Goal: Navigation & Orientation: Find specific page/section

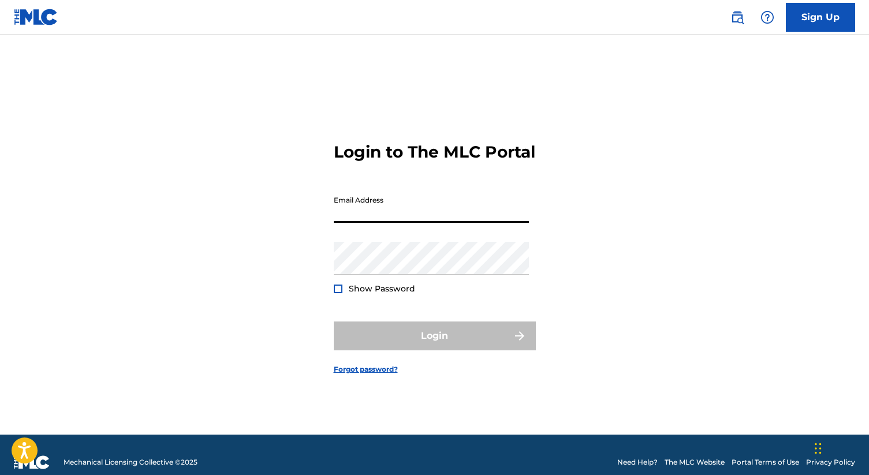
click at [453, 214] on input "Email Address" at bounding box center [431, 206] width 195 height 33
type input "[EMAIL_ADDRESS][DOMAIN_NAME]"
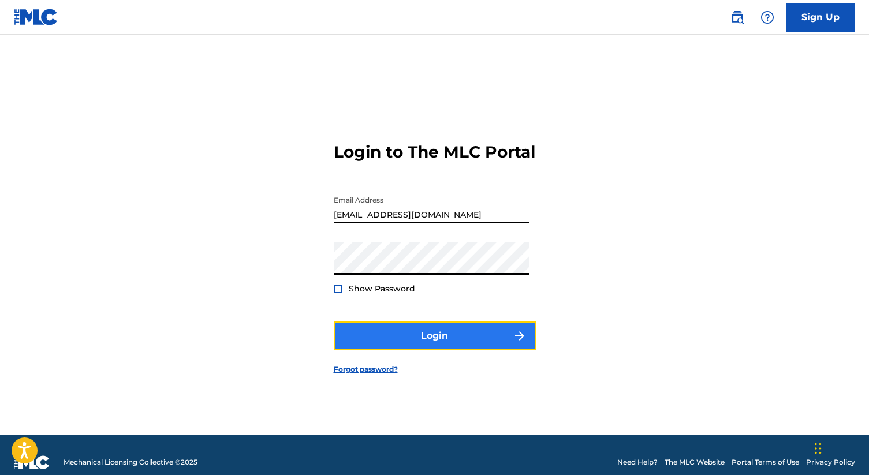
click at [411, 347] on button "Login" at bounding box center [435, 336] width 202 height 29
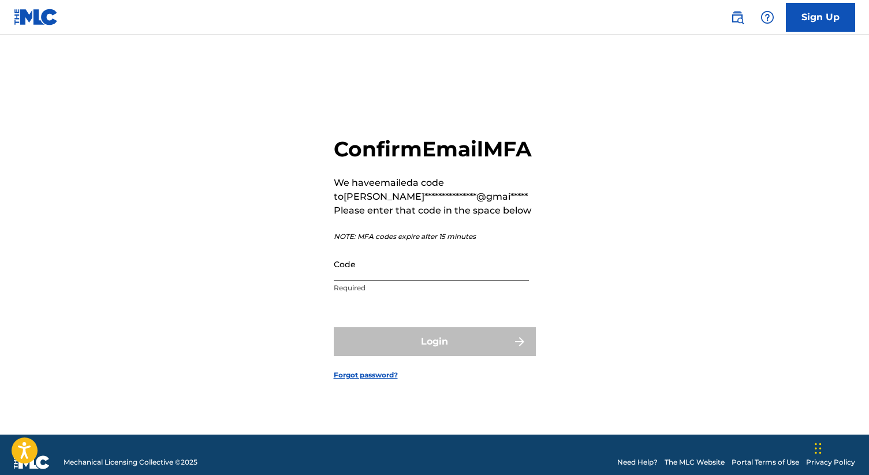
click at [422, 279] on input "Code" at bounding box center [431, 264] width 195 height 33
paste input "452920"
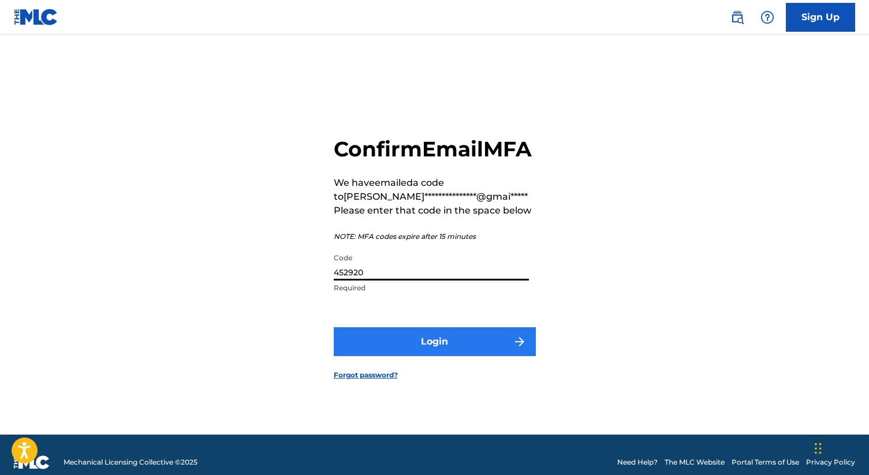
type input "452920"
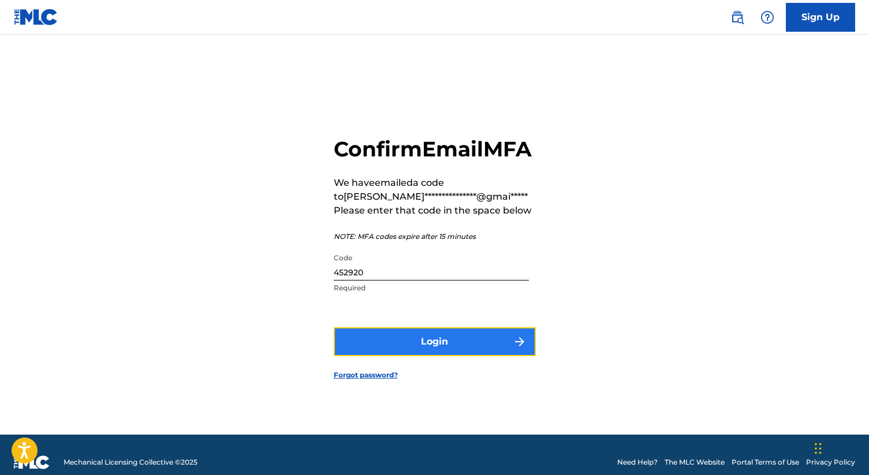
click at [364, 356] on button "Login" at bounding box center [435, 341] width 202 height 29
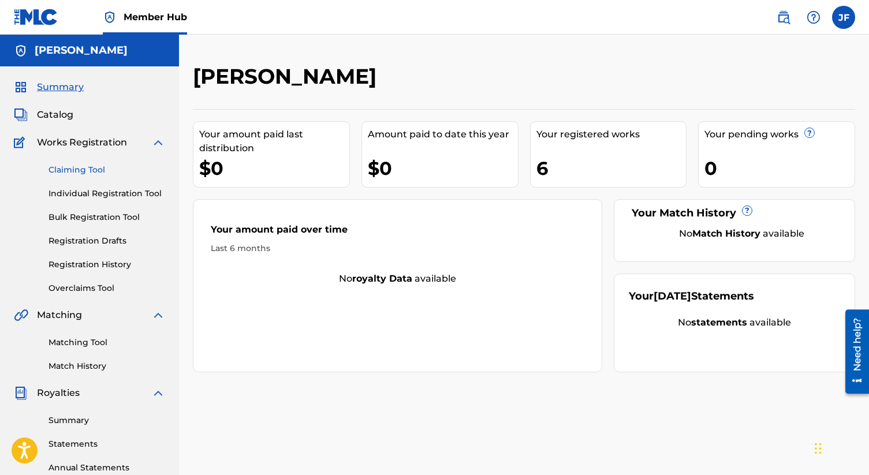
click at [84, 173] on link "Claiming Tool" at bounding box center [107, 170] width 117 height 12
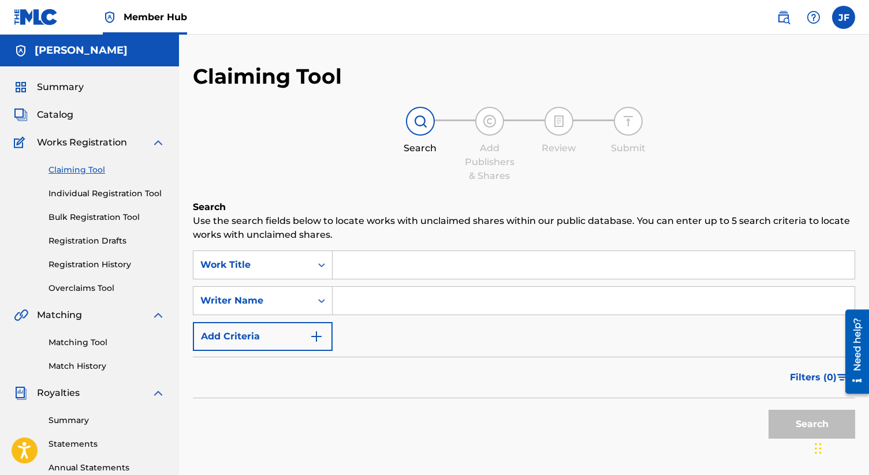
click at [86, 205] on div "Claiming Tool Individual Registration Tool Bulk Registration Tool Registration …" at bounding box center [89, 222] width 151 height 145
click at [83, 192] on link "Individual Registration Tool" at bounding box center [107, 194] width 117 height 12
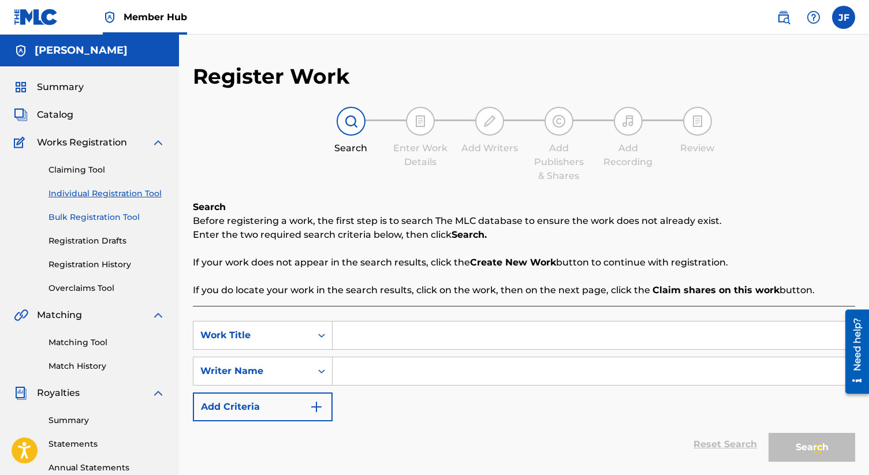
click at [88, 213] on link "Bulk Registration Tool" at bounding box center [107, 217] width 117 height 12
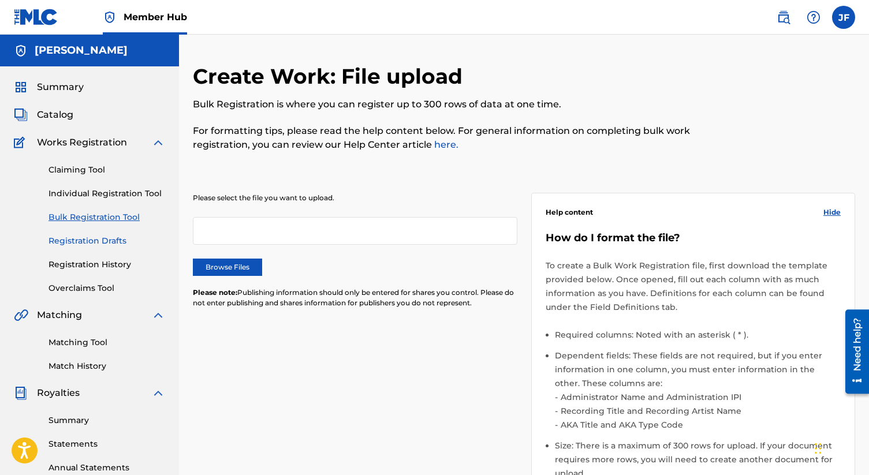
click at [94, 240] on link "Registration Drafts" at bounding box center [107, 241] width 117 height 12
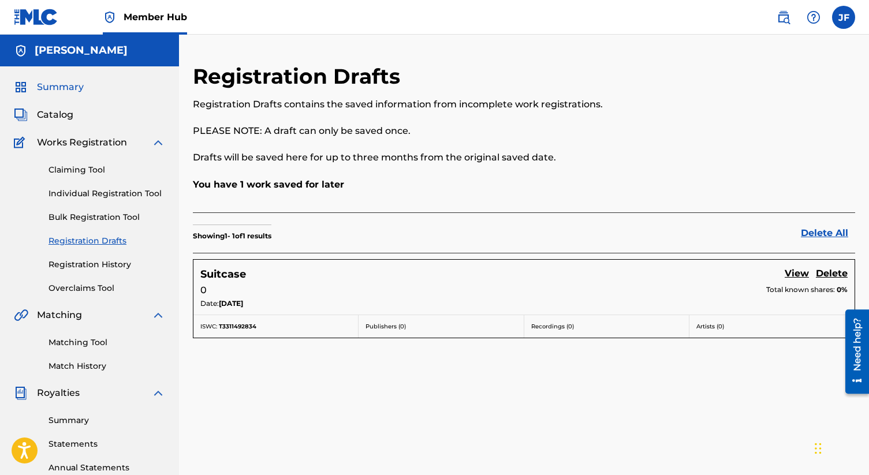
click at [68, 85] on span "Summary" at bounding box center [60, 87] width 47 height 14
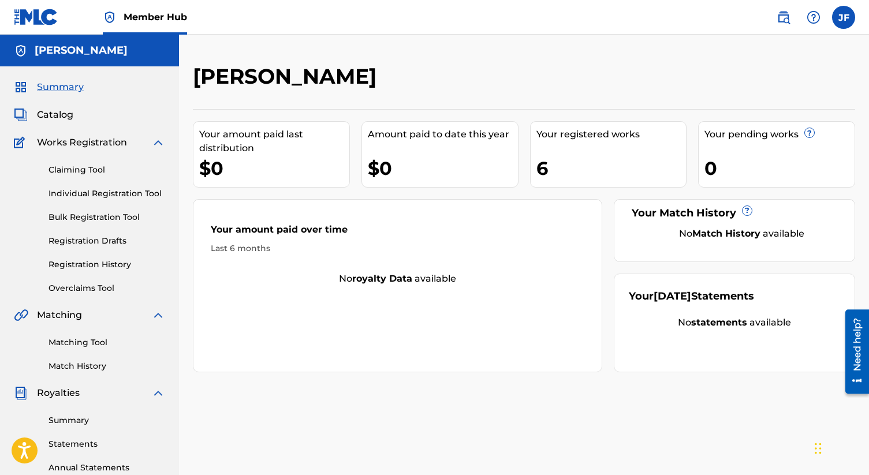
click at [552, 165] on div "6" at bounding box center [612, 168] width 150 height 26
